Goal: Task Accomplishment & Management: Manage account settings

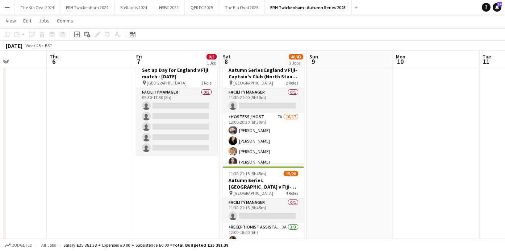
scroll to position [0, 245]
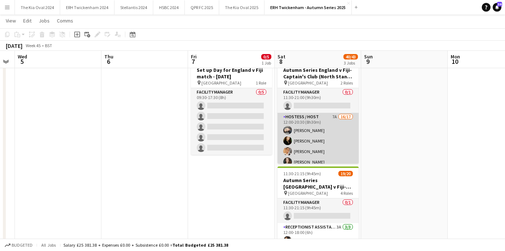
click at [345, 141] on app-card-role "Hostess / Host 7A 16/17 12:00-20:30 (8h30m) [PERSON_NAME] [PERSON_NAME] [PERSON…" at bounding box center [318, 209] width 81 height 193
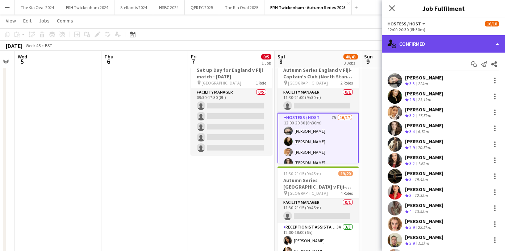
click at [462, 43] on div "single-neutral-actions-check-2 Confirmed" at bounding box center [443, 43] width 123 height 17
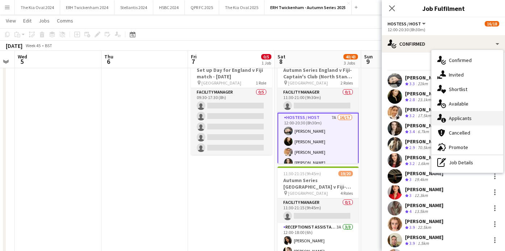
click at [476, 119] on div "single-neutral-actions-information Applicants" at bounding box center [468, 118] width 72 height 14
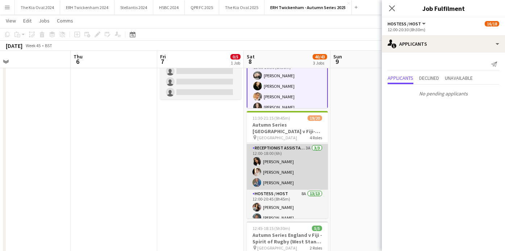
scroll to position [0, 0]
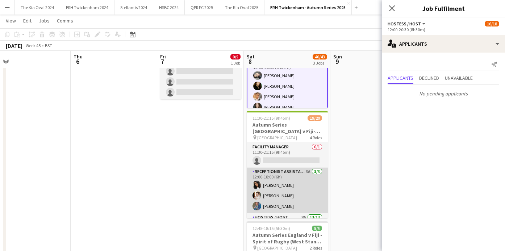
click at [301, 187] on app-card-role "Receptionist Assistant 3A [DATE] 12:00-18:00 (6h) [PERSON_NAME] [PERSON_NAME] […" at bounding box center [287, 190] width 81 height 46
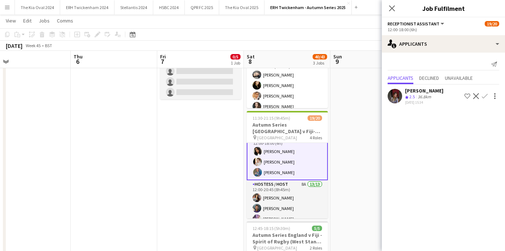
click at [301, 187] on app-card-role "Hostess / Host 8A 13/13 12:00-20:45 (8h45m) [PERSON_NAME] [PERSON_NAME] [PERSON…" at bounding box center [287, 255] width 81 height 151
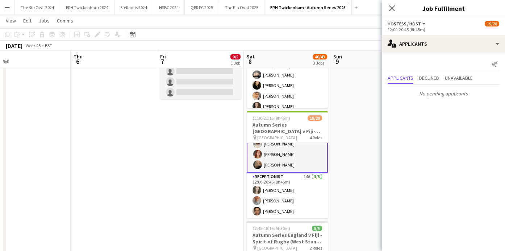
click at [301, 187] on app-card-role "Receptionist 14A [DATE] 12:00-20:45 (8h45m) [PERSON_NAME] [PERSON_NAME] Sheveka…" at bounding box center [287, 196] width 81 height 46
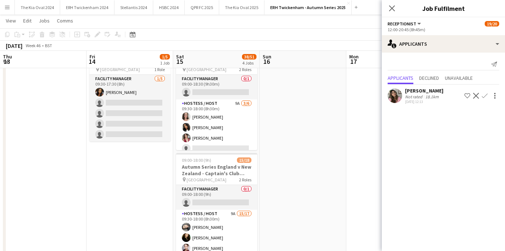
scroll to position [0, 261]
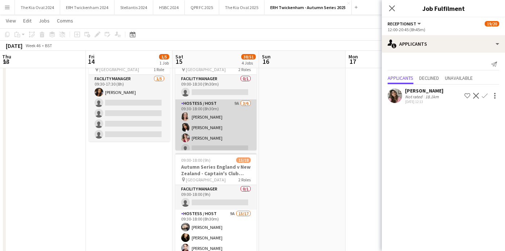
click at [231, 138] on app-card-role "Hostess / Host 9A [DATE] 09:30-18:00 (8h30m) [PERSON_NAME] [PERSON_NAME] [PERSO…" at bounding box center [215, 137] width 81 height 77
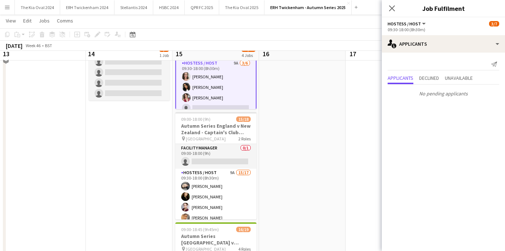
scroll to position [90, 0]
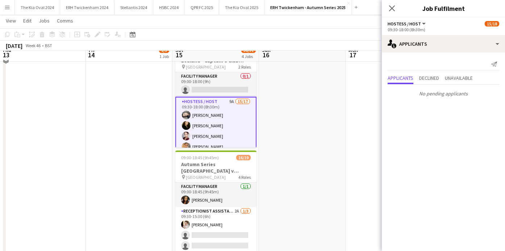
scroll to position [162, 0]
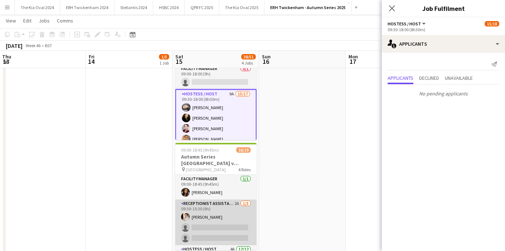
click at [234, 211] on app-card-role "Receptionist Assistant 2A [DATE] 09:30-15:30 (6h) [PERSON_NAME] single-neutral-…" at bounding box center [215, 222] width 81 height 46
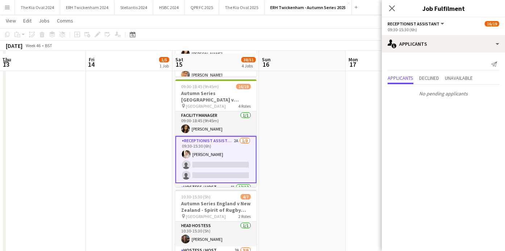
scroll to position [228, 0]
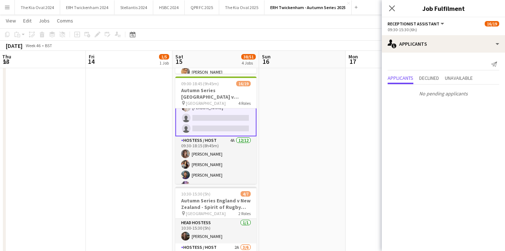
click at [242, 159] on app-card-role "Hostess / Host 4A [DATE] 09:30-18:15 (8h45m) [PERSON_NAME] [PERSON_NAME] [PERSO…" at bounding box center [215, 206] width 81 height 140
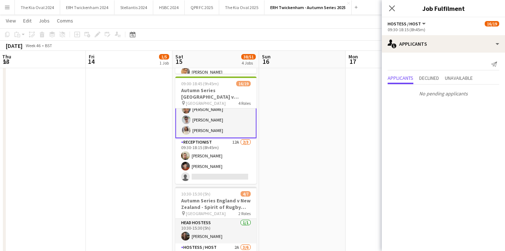
click at [242, 159] on app-card-role "Receptionist 12A [DATE] 09:30-18:15 (8h45m) [PERSON_NAME] [PERSON_NAME] single-…" at bounding box center [215, 161] width 81 height 46
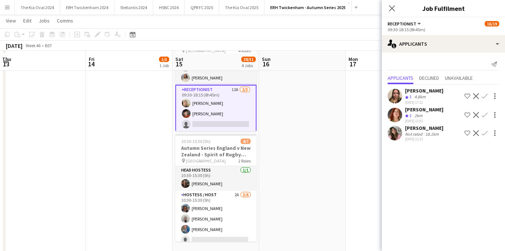
scroll to position [283, 0]
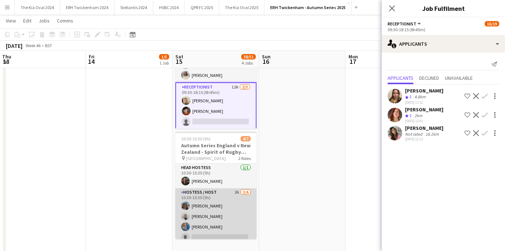
click at [244, 205] on app-card-role "Hostess / Host 2A [DATE] 10:30-15:30 (5h) [PERSON_NAME] [PERSON_NAME] [PERSON_N…" at bounding box center [215, 226] width 81 height 77
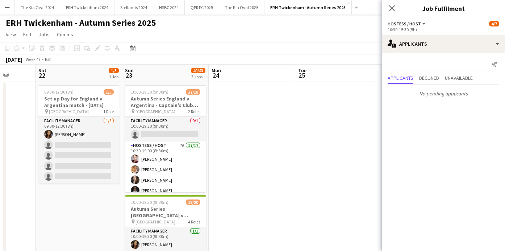
scroll to position [0, 225]
